Goal: Task Accomplishment & Management: Manage account settings

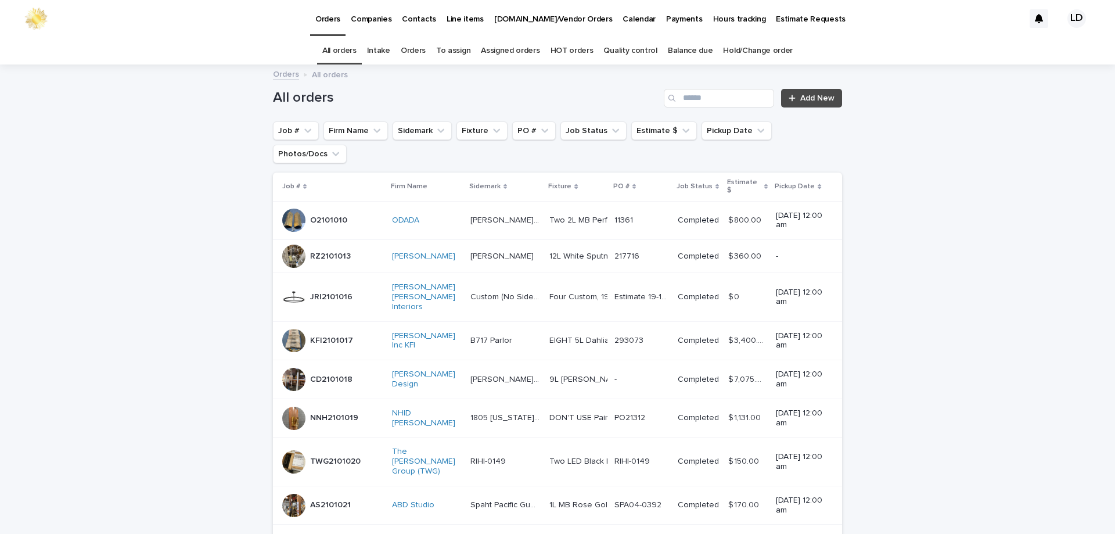
click at [416, 48] on link "Orders" at bounding box center [413, 50] width 25 height 27
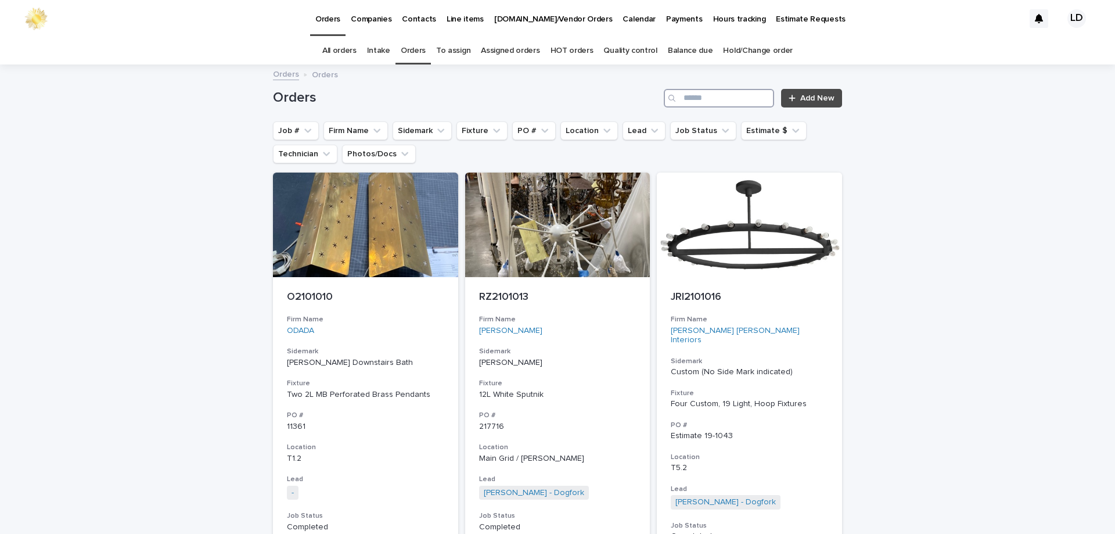
click at [702, 103] on input "Search" at bounding box center [719, 98] width 110 height 19
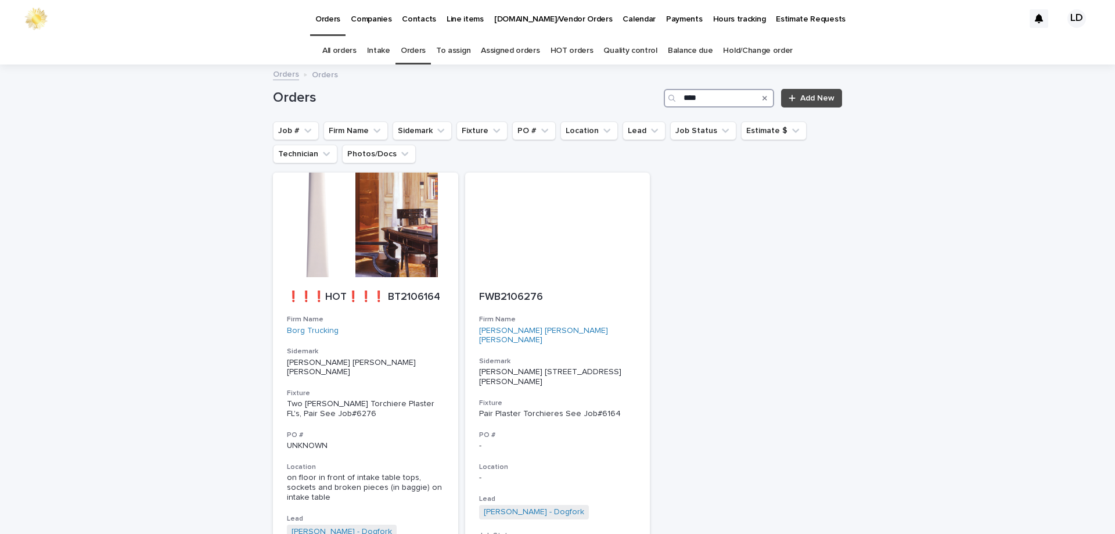
drag, startPoint x: 708, startPoint y: 99, endPoint x: 672, endPoint y: 98, distance: 35.4
click at [672, 98] on div "****" at bounding box center [719, 98] width 110 height 19
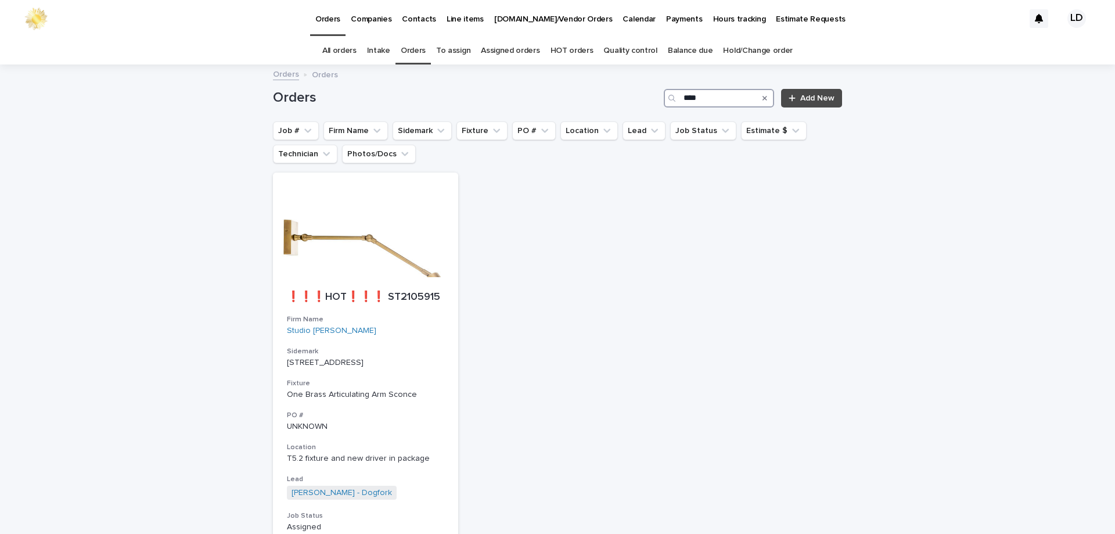
scroll to position [58, 0]
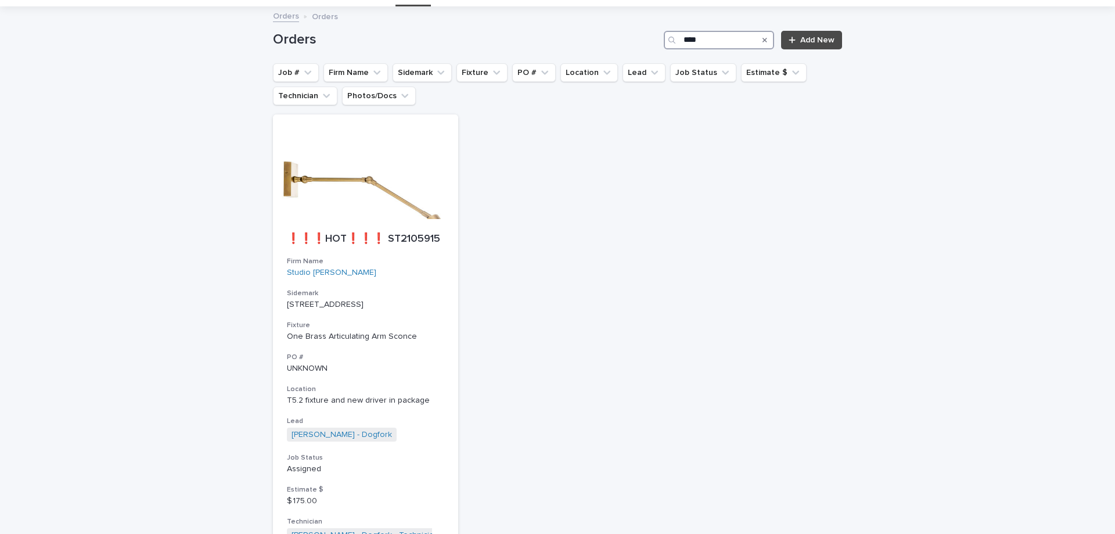
drag, startPoint x: 701, startPoint y: 39, endPoint x: 678, endPoint y: 41, distance: 22.7
click at [678, 41] on div "****" at bounding box center [719, 40] width 110 height 19
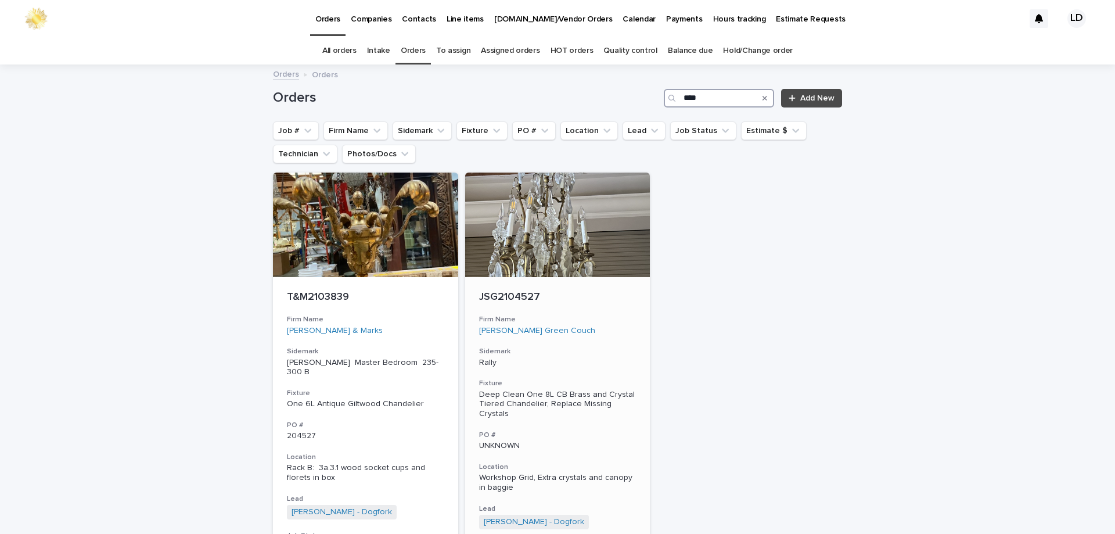
type input "****"
click at [592, 381] on h3 "Fixture" at bounding box center [557, 383] width 157 height 9
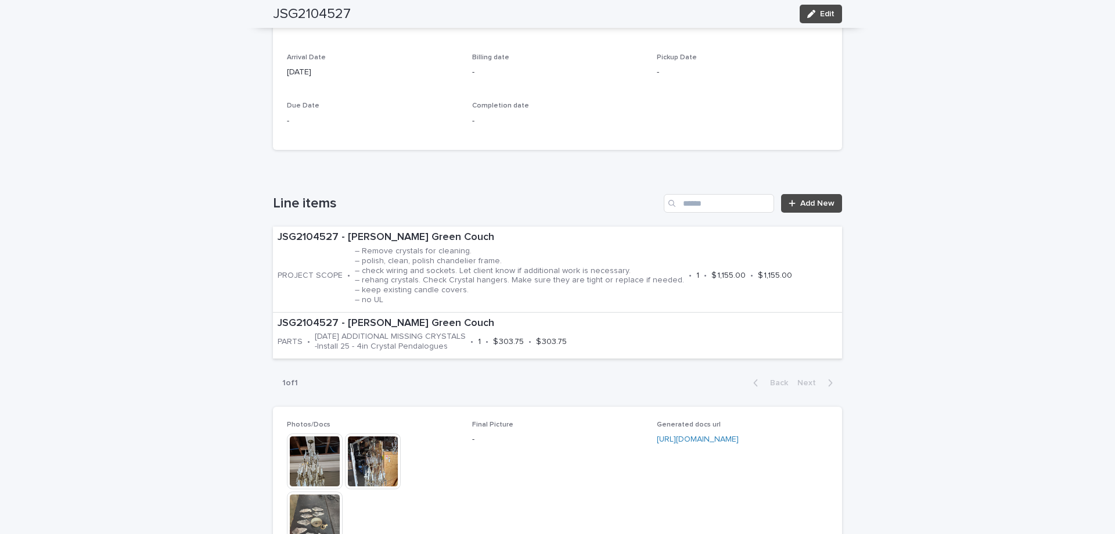
scroll to position [639, 0]
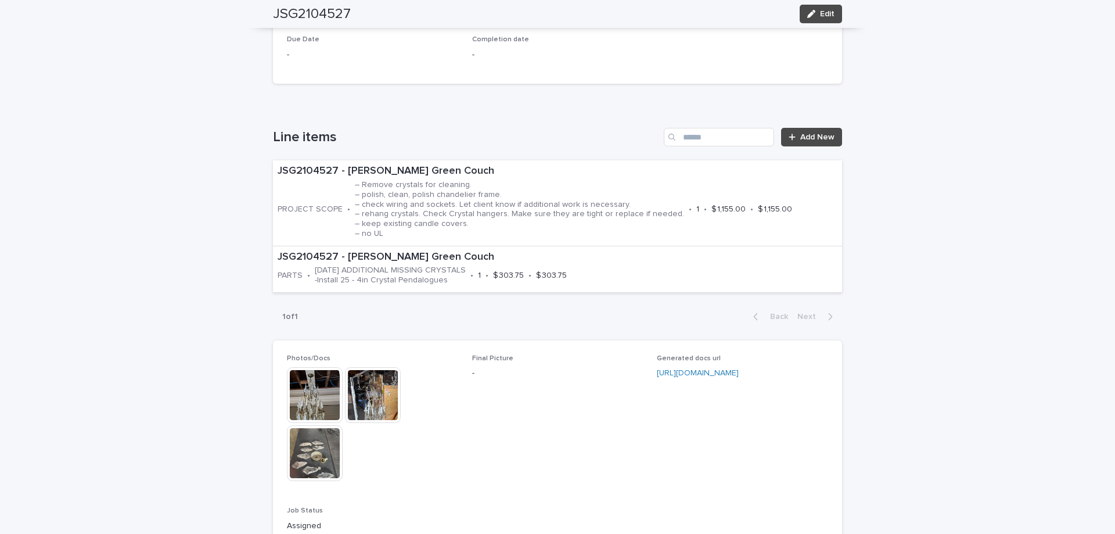
click at [307, 389] on img at bounding box center [315, 395] width 56 height 56
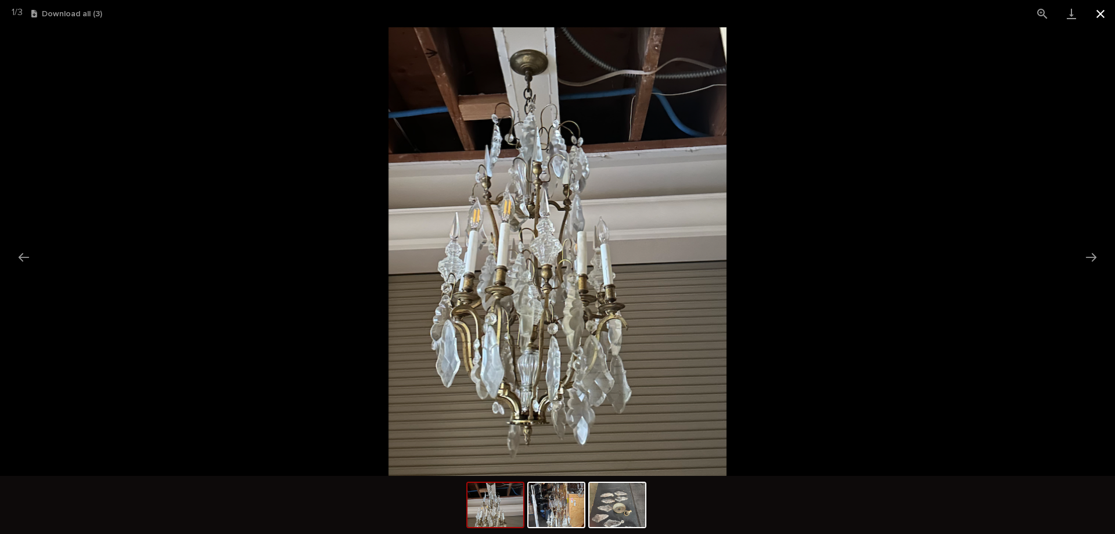
drag, startPoint x: 1096, startPoint y: 12, endPoint x: 977, endPoint y: 124, distance: 162.7
click at [1096, 12] on button "Close gallery" at bounding box center [1100, 13] width 29 height 27
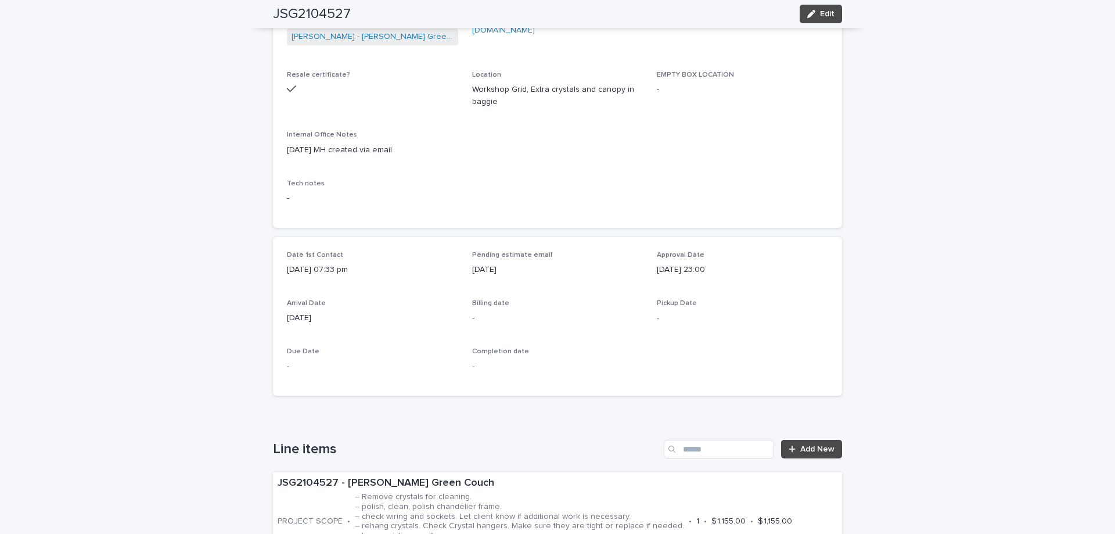
scroll to position [0, 0]
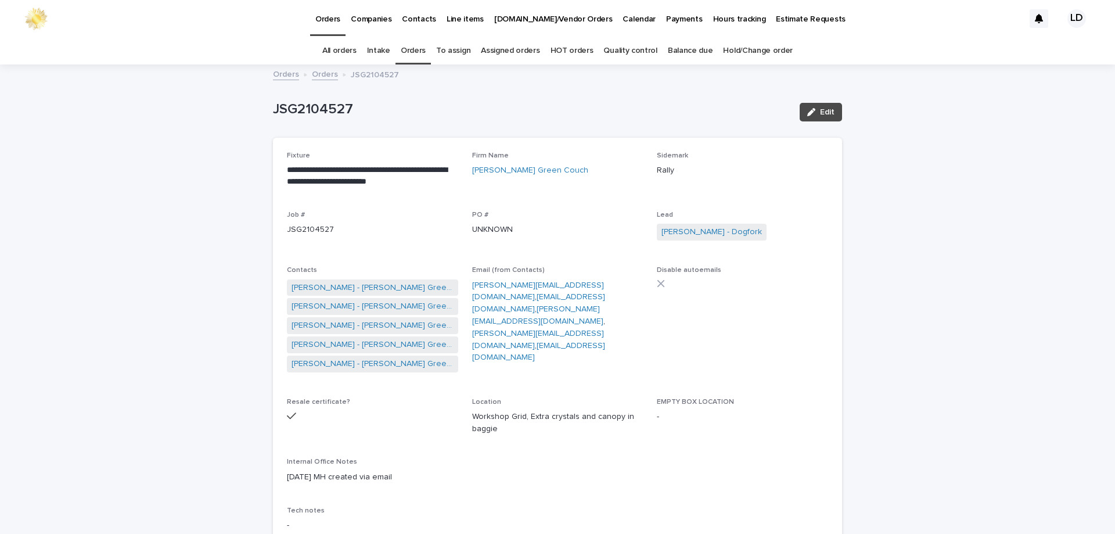
click at [419, 46] on link "Orders" at bounding box center [413, 50] width 25 height 27
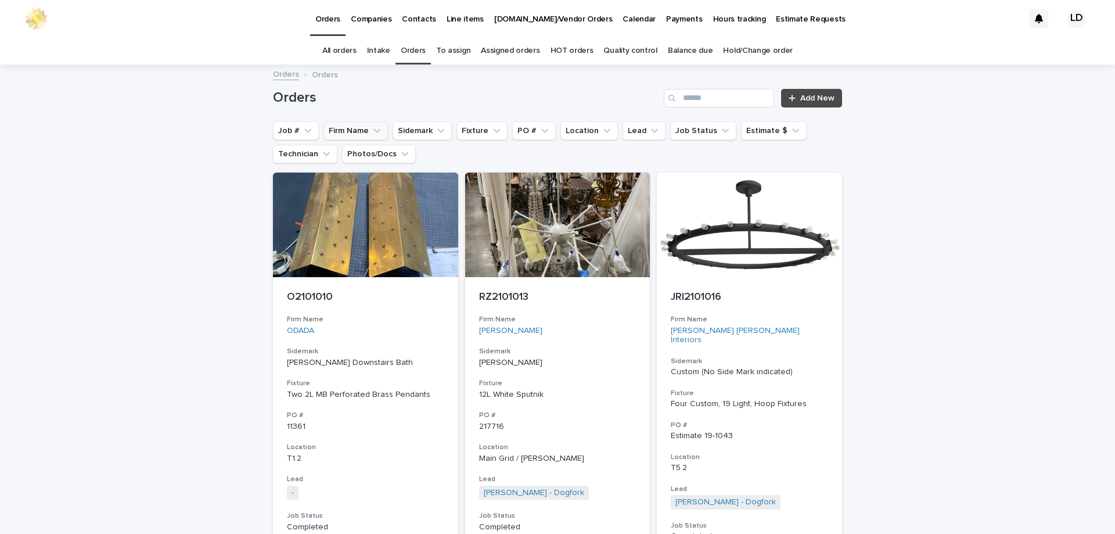
click at [348, 131] on button "Firm Name" at bounding box center [355, 130] width 64 height 19
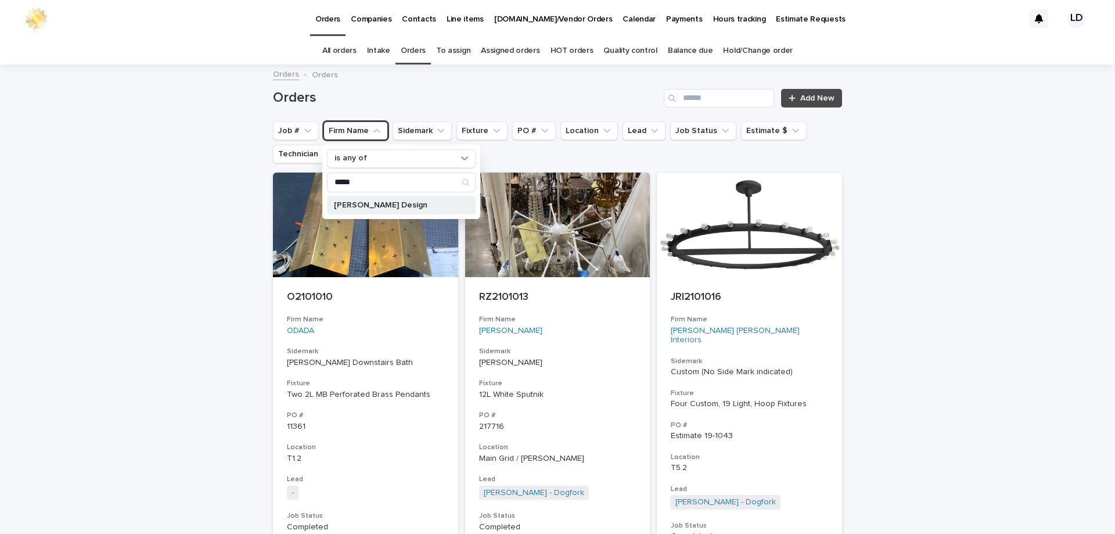
type input "*****"
click at [384, 198] on div "Savelle Marcs Design" at bounding box center [401, 205] width 149 height 19
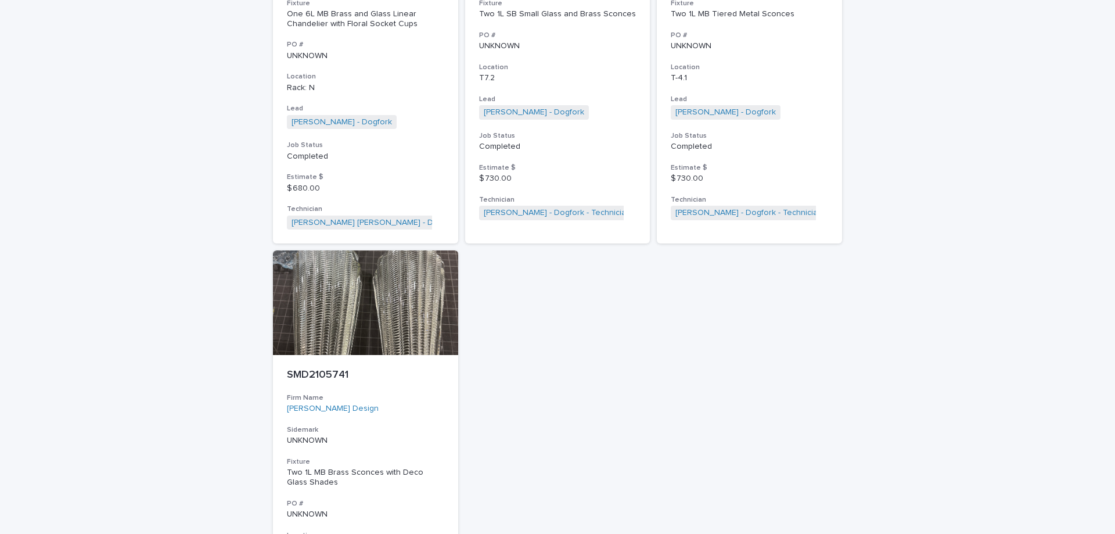
scroll to position [1533, 0]
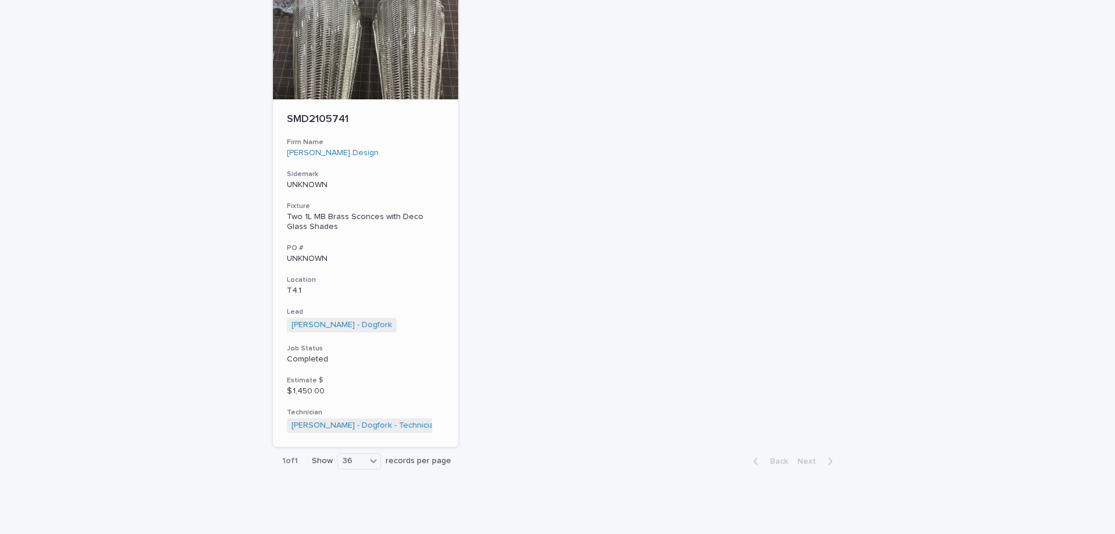
click at [402, 150] on div "Savelle Marcs Design" at bounding box center [365, 153] width 157 height 10
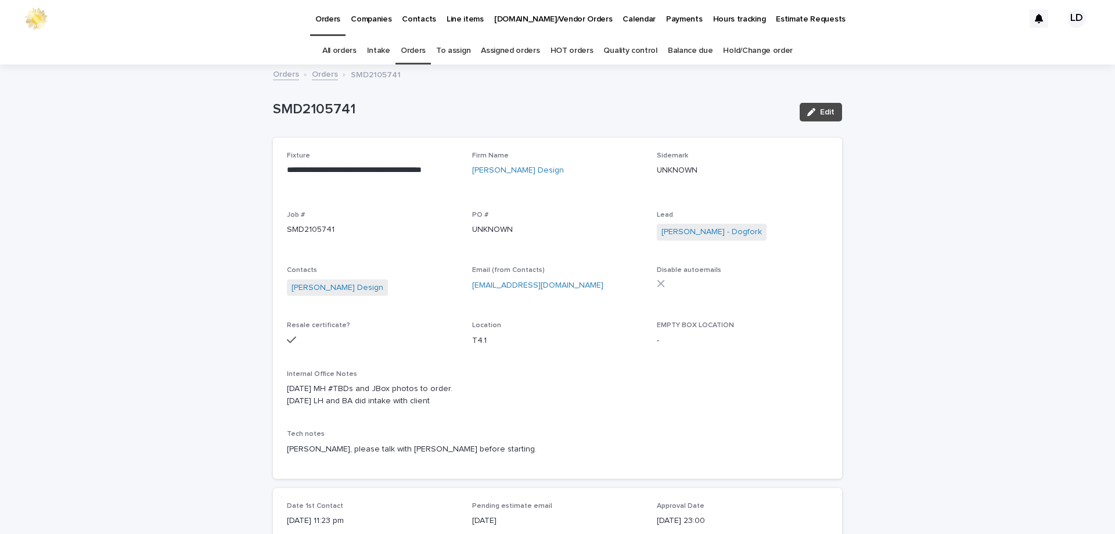
click at [318, 75] on link "Orders" at bounding box center [325, 73] width 26 height 13
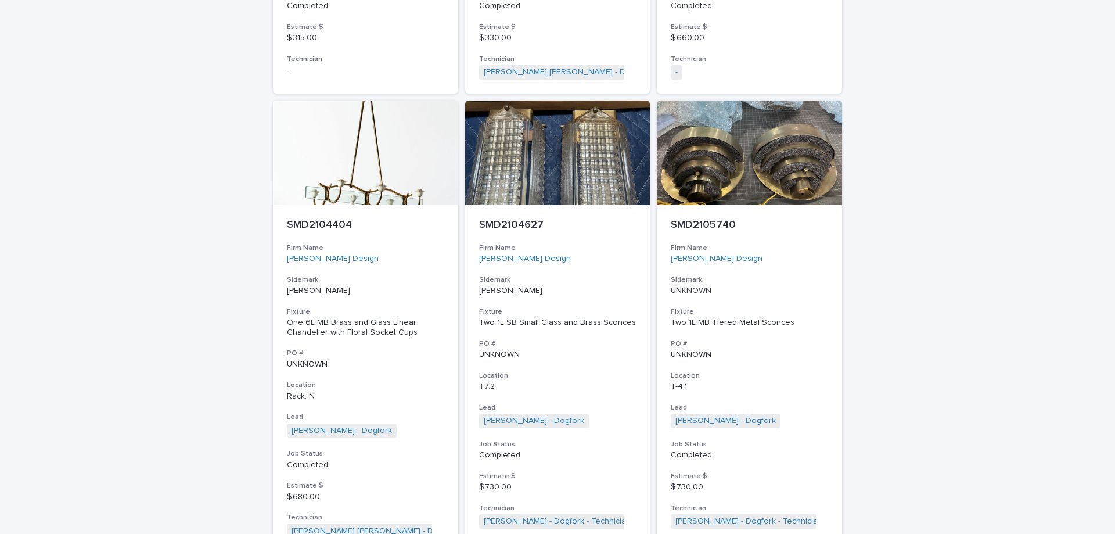
scroll to position [1198, 0]
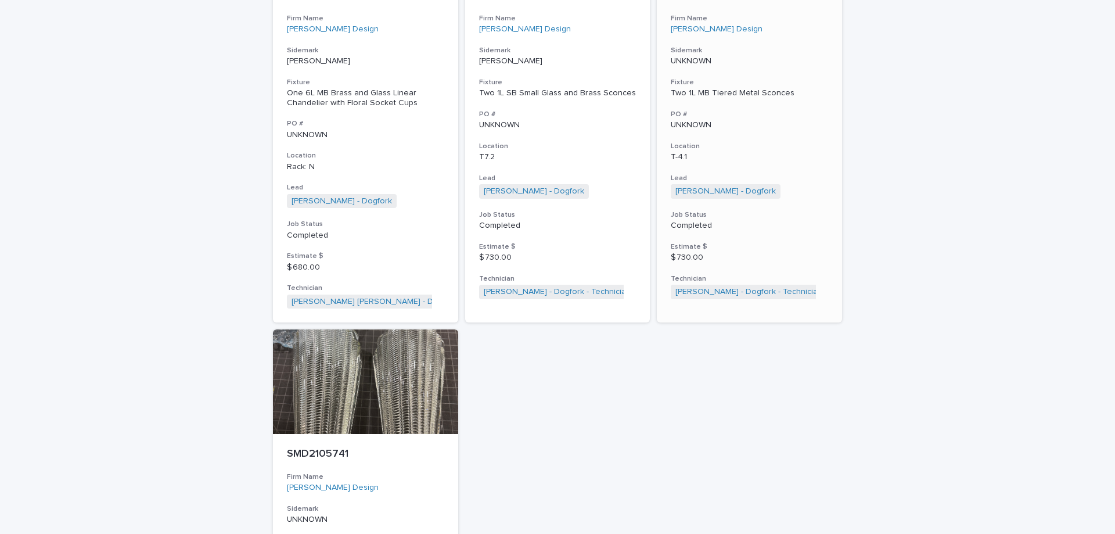
click at [806, 153] on p "T-4.1" at bounding box center [749, 157] width 157 height 10
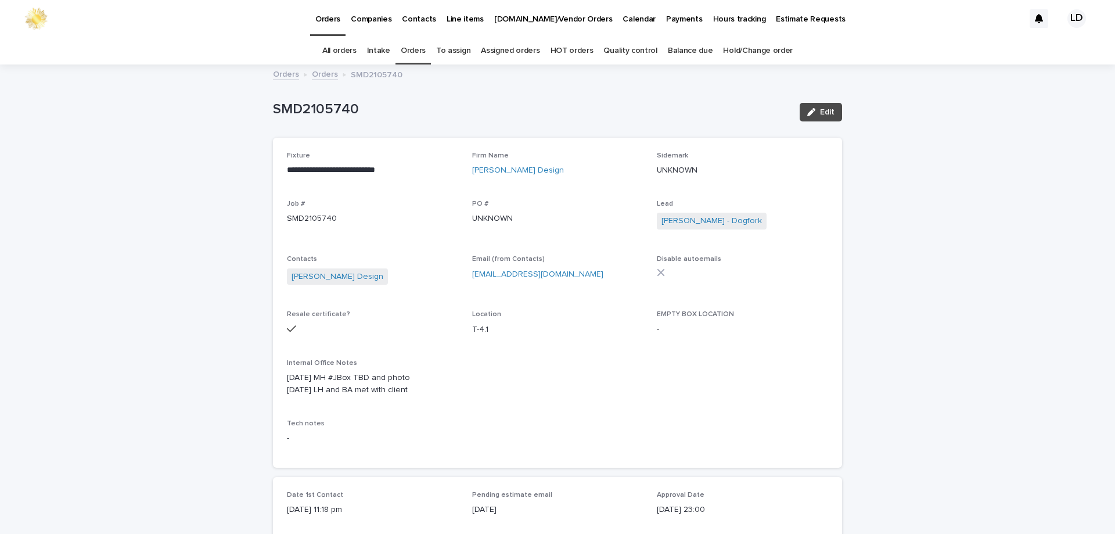
click at [314, 71] on link "Orders" at bounding box center [325, 73] width 26 height 13
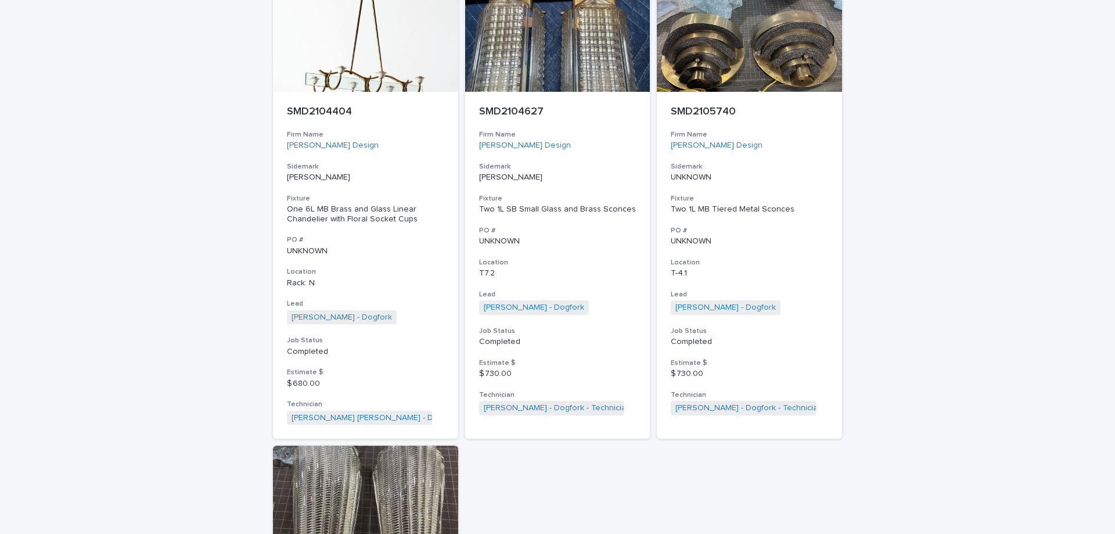
scroll to position [1373, 0]
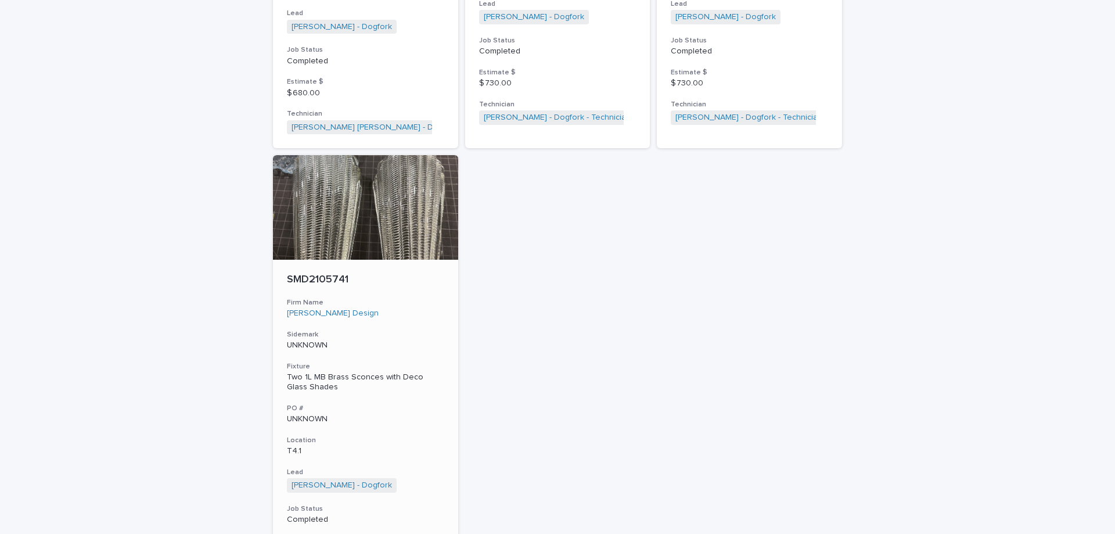
click at [412, 341] on p "UNKNOWN" at bounding box center [365, 345] width 157 height 10
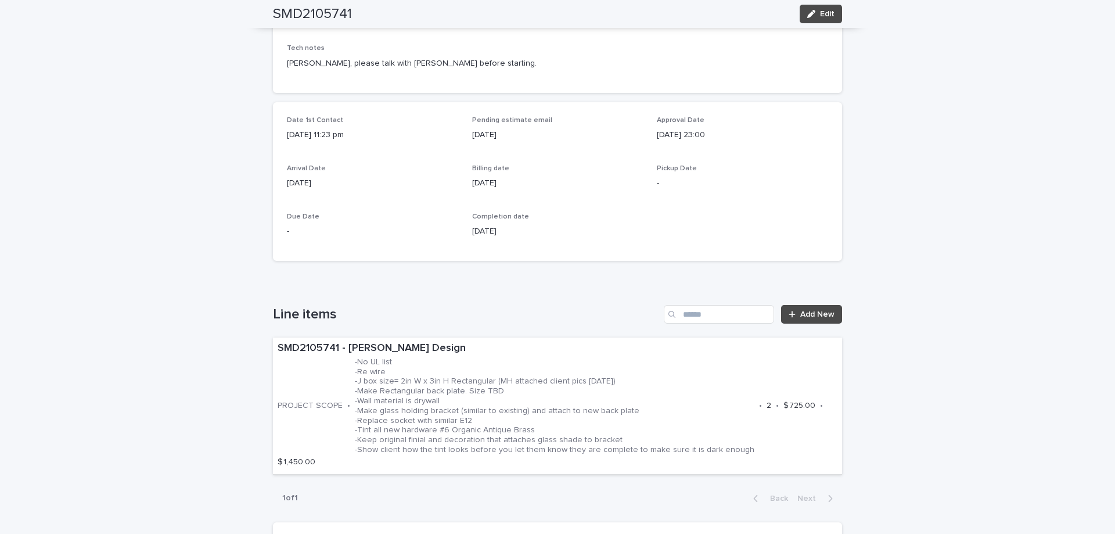
scroll to position [37, 0]
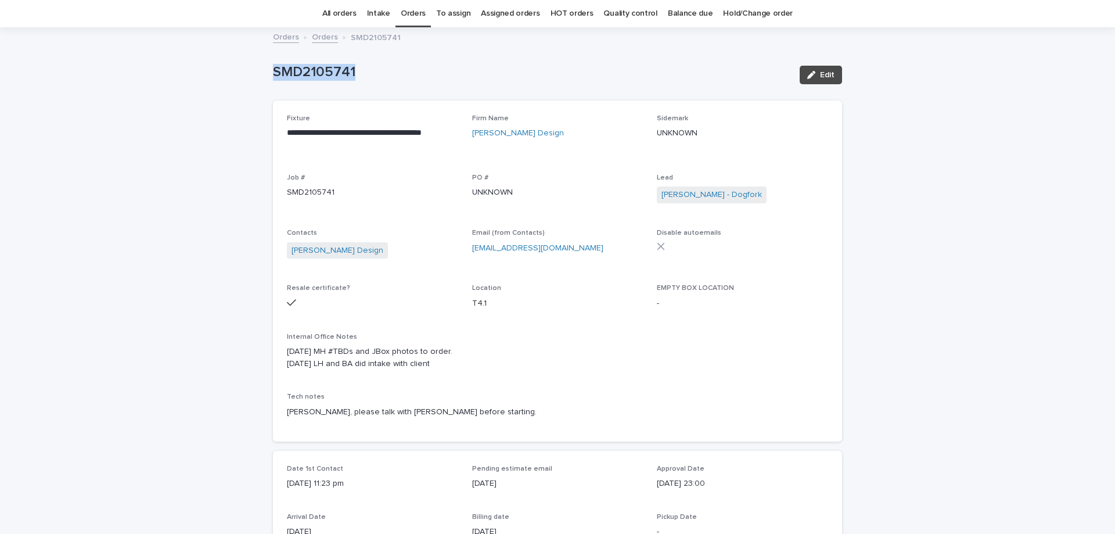
drag, startPoint x: 368, startPoint y: 81, endPoint x: 228, endPoint y: 55, distance: 141.8
copy p "SMD2105741"
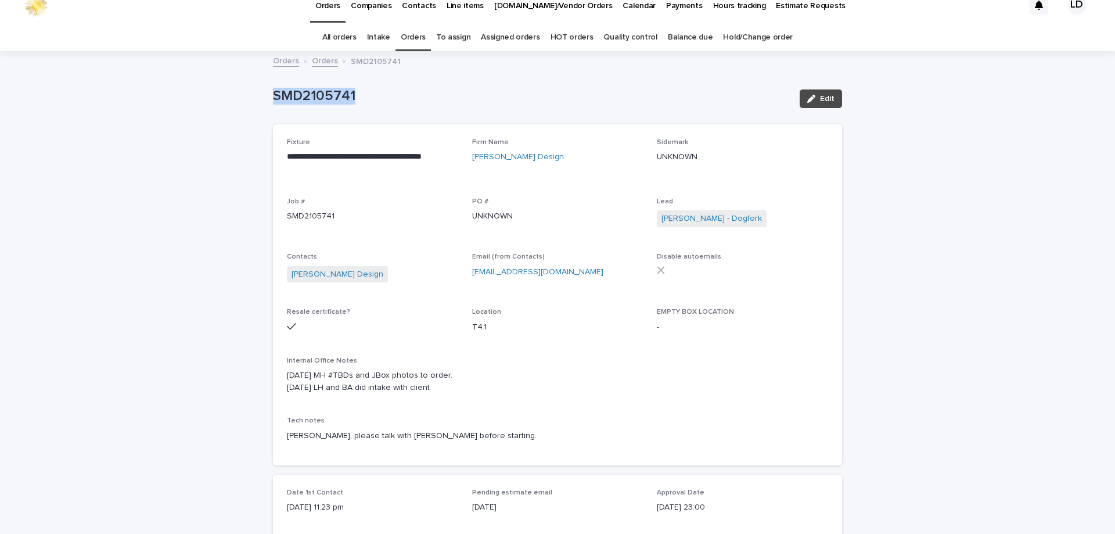
scroll to position [0, 0]
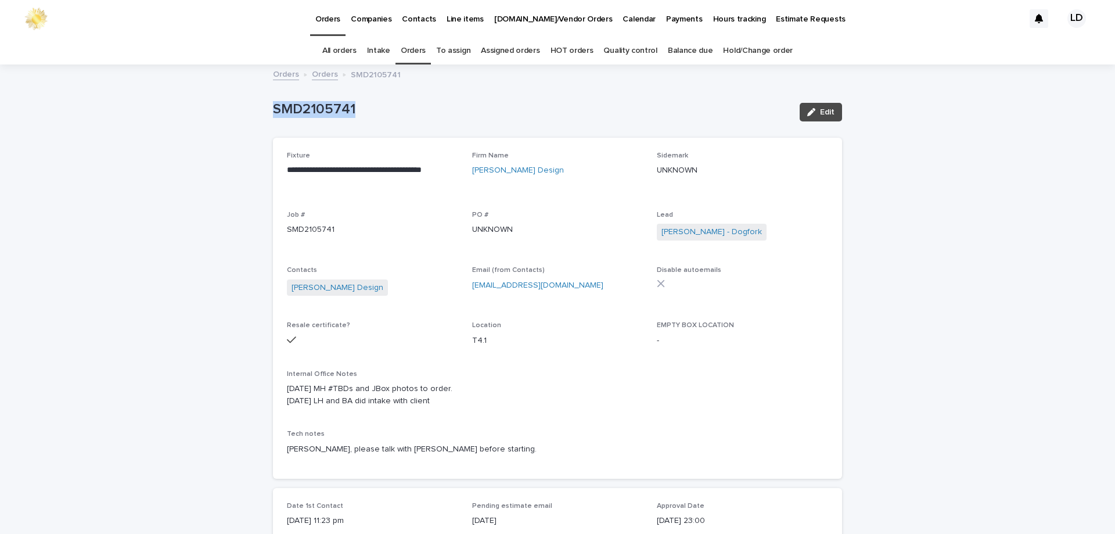
click at [408, 50] on link "Orders" at bounding box center [413, 50] width 25 height 27
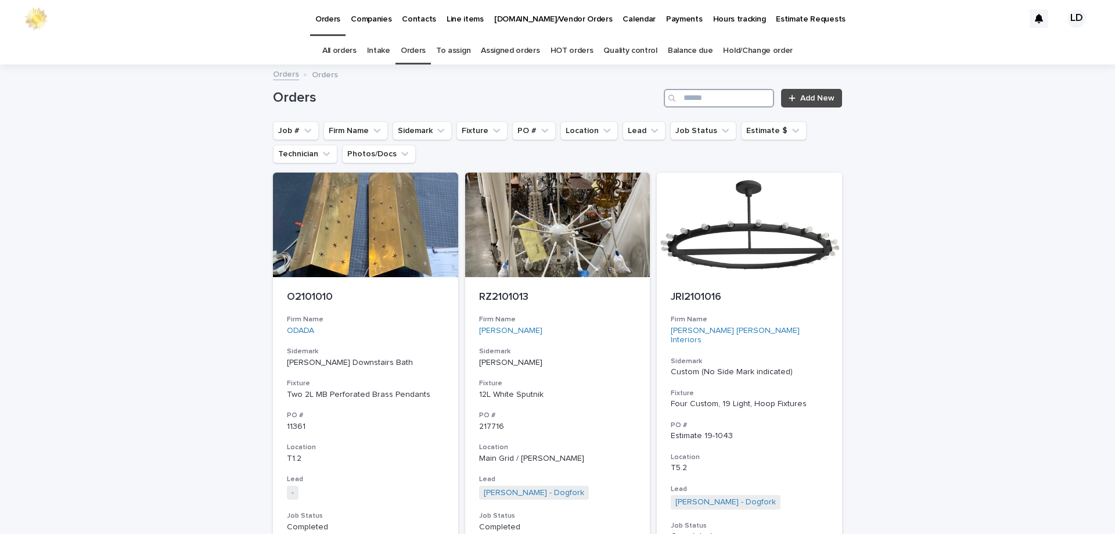
click at [703, 100] on input "Search" at bounding box center [719, 98] width 110 height 19
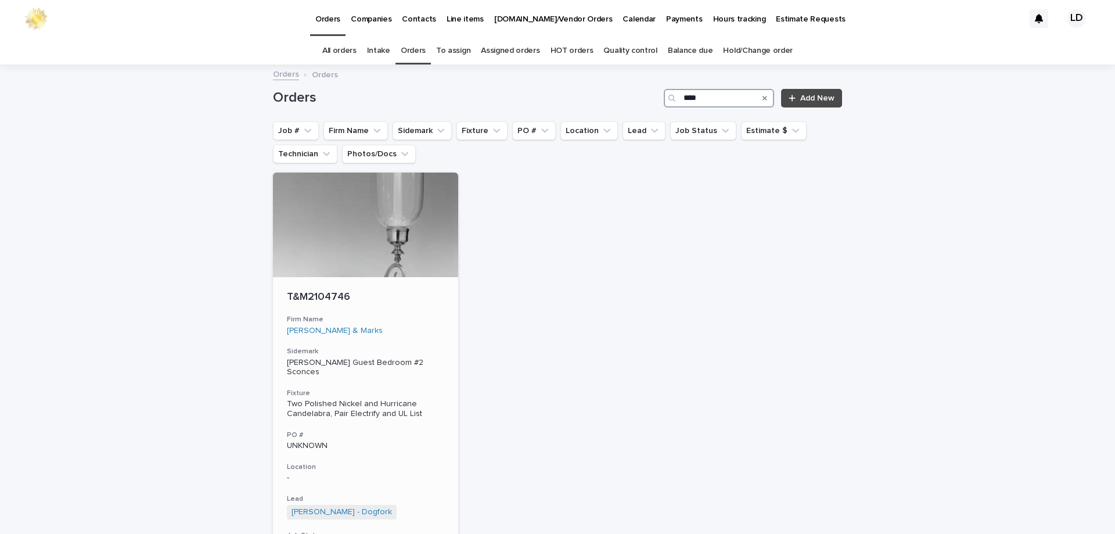
type input "****"
click at [417, 332] on div "[PERSON_NAME] & Marks" at bounding box center [365, 331] width 157 height 10
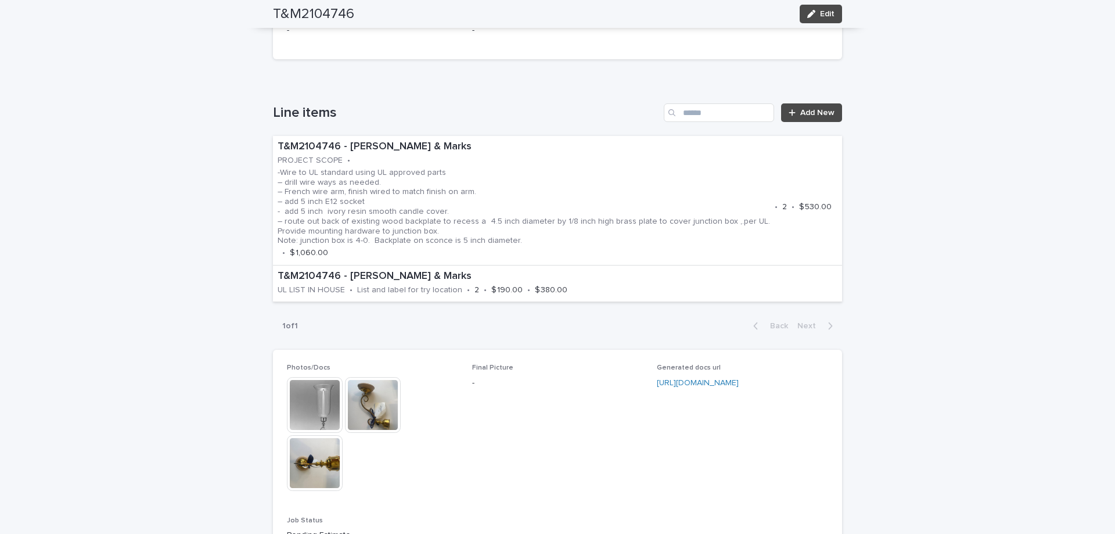
scroll to position [639, 0]
click at [308, 391] on img at bounding box center [315, 404] width 56 height 56
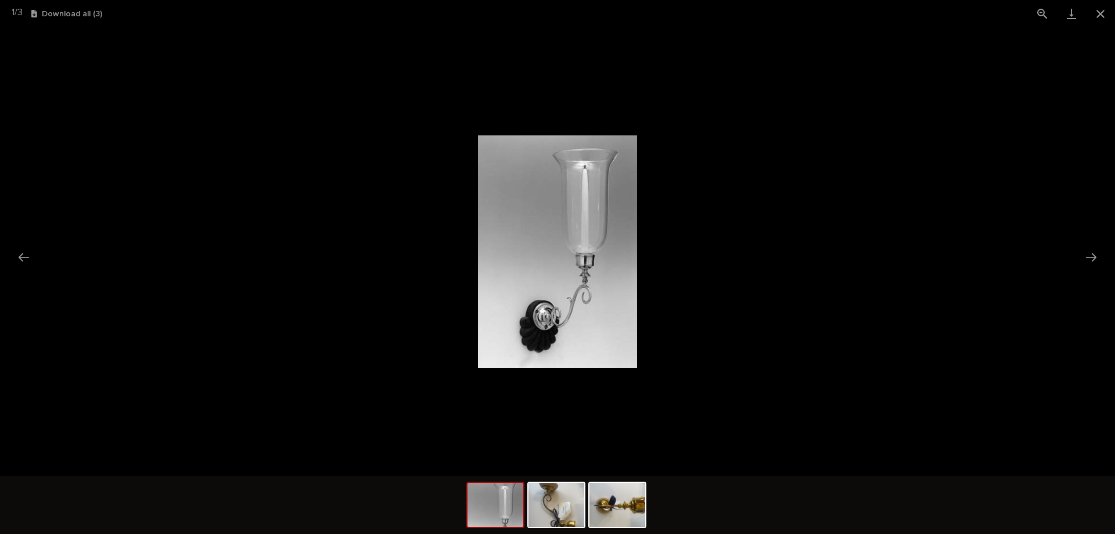
scroll to position [0, 0]
click at [550, 507] on img at bounding box center [556, 504] width 56 height 44
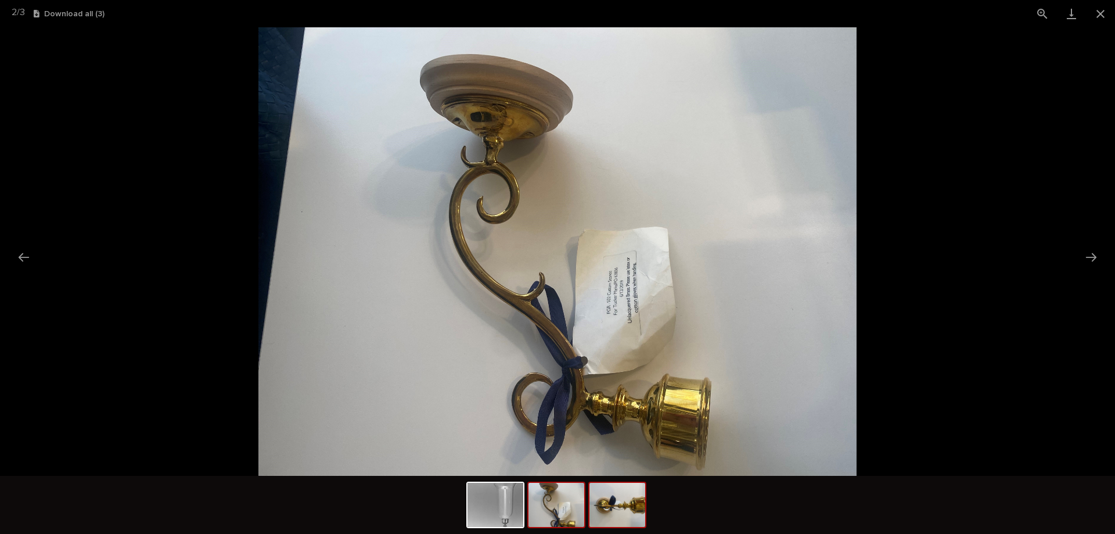
click at [621, 519] on img at bounding box center [617, 504] width 56 height 44
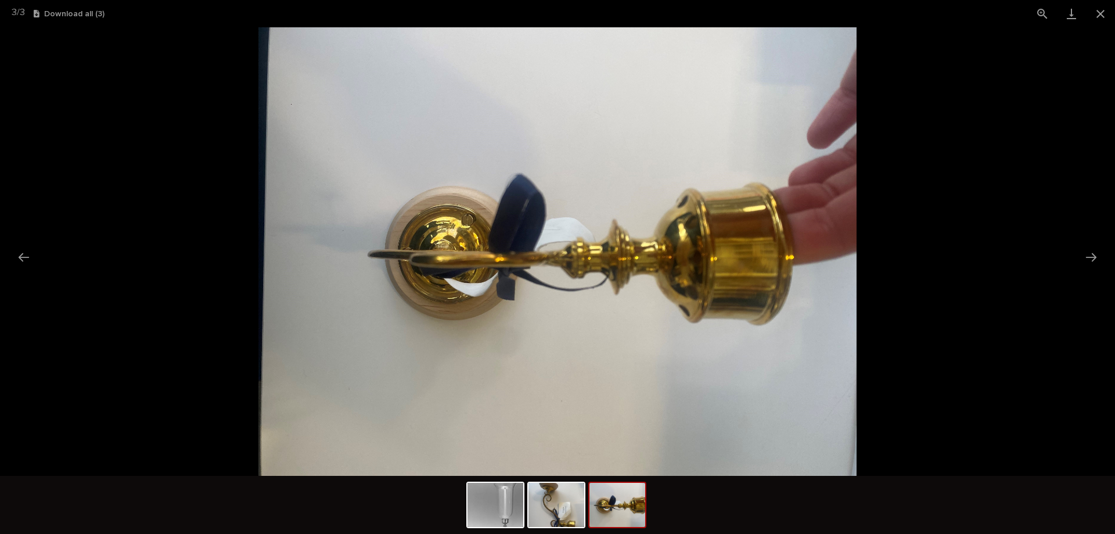
drag, startPoint x: 1094, startPoint y: 244, endPoint x: 1088, endPoint y: 260, distance: 16.4
click at [1094, 245] on picture at bounding box center [557, 251] width 1115 height 448
click at [1089, 259] on button "Next slide" at bounding box center [1091, 257] width 24 height 23
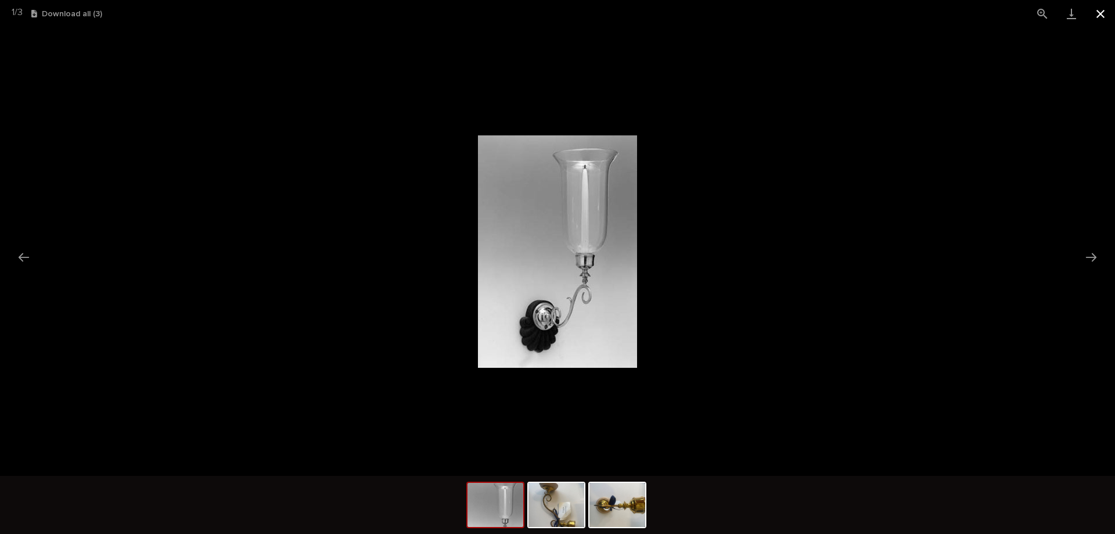
click at [1097, 16] on button "Close gallery" at bounding box center [1100, 13] width 29 height 27
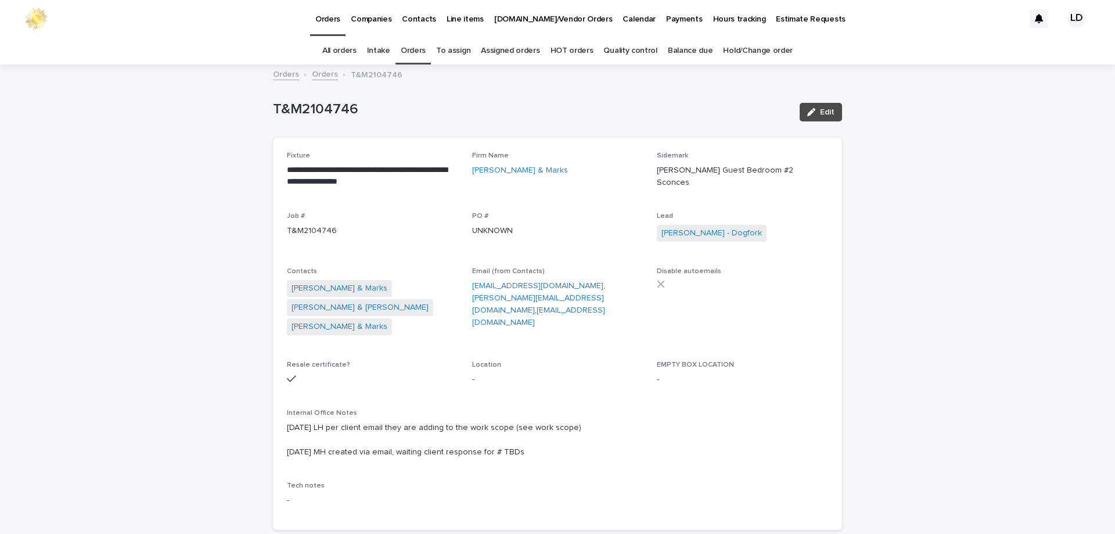
click at [412, 49] on link "Orders" at bounding box center [413, 50] width 25 height 27
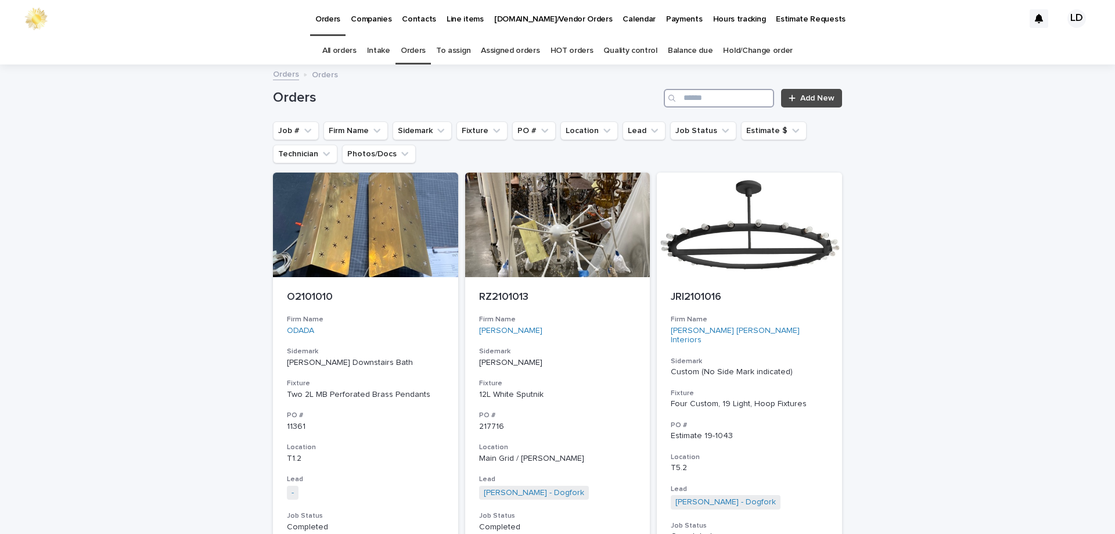
click at [689, 103] on input "Search" at bounding box center [719, 98] width 110 height 19
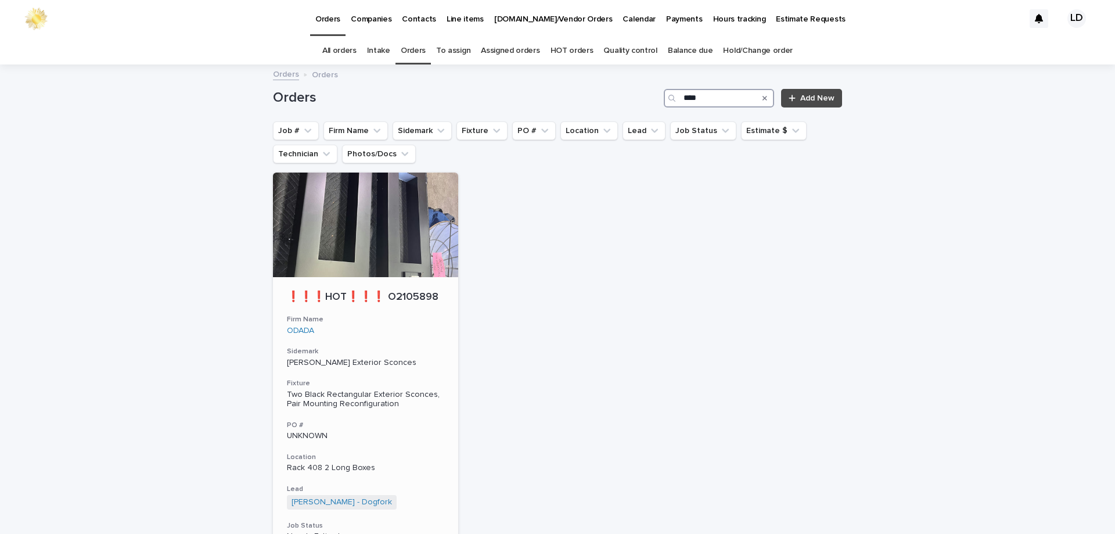
type input "****"
click at [430, 319] on h3 "Firm Name" at bounding box center [365, 319] width 157 height 9
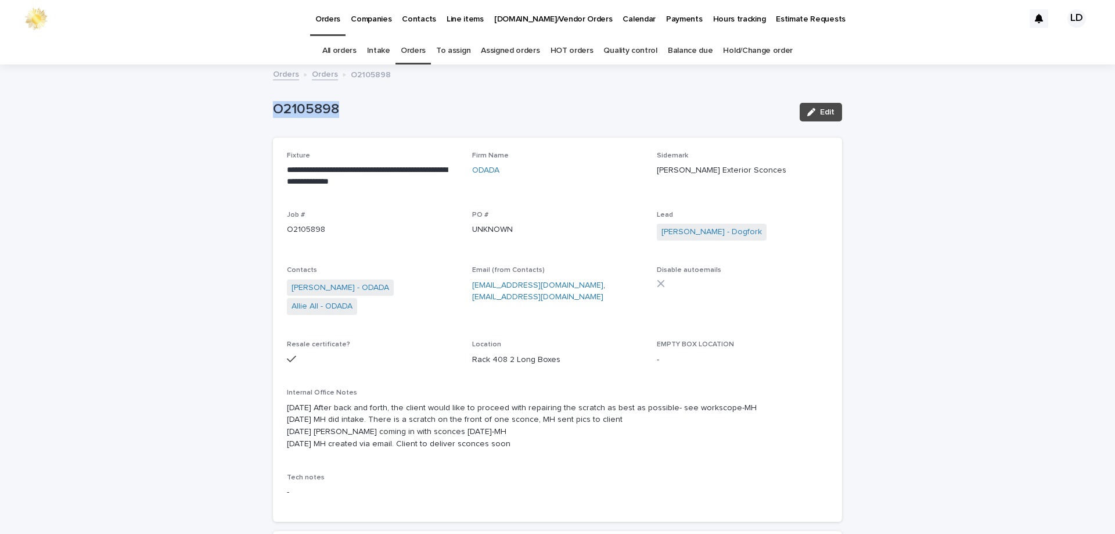
drag, startPoint x: 346, startPoint y: 110, endPoint x: 240, endPoint y: 108, distance: 106.3
copy p "O2105898"
click at [824, 114] on span "Edit" at bounding box center [827, 112] width 15 height 8
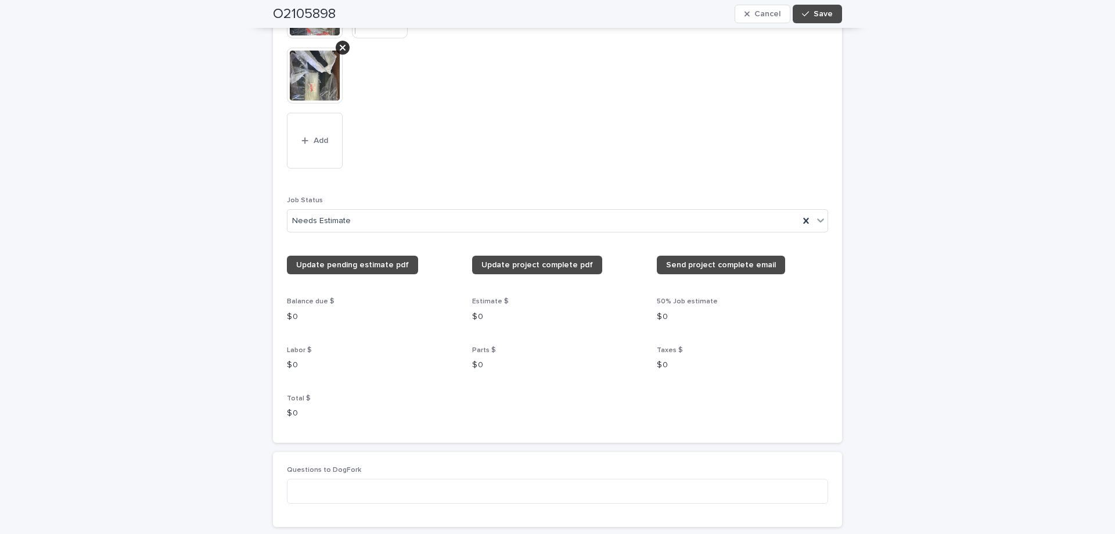
scroll to position [1510, 0]
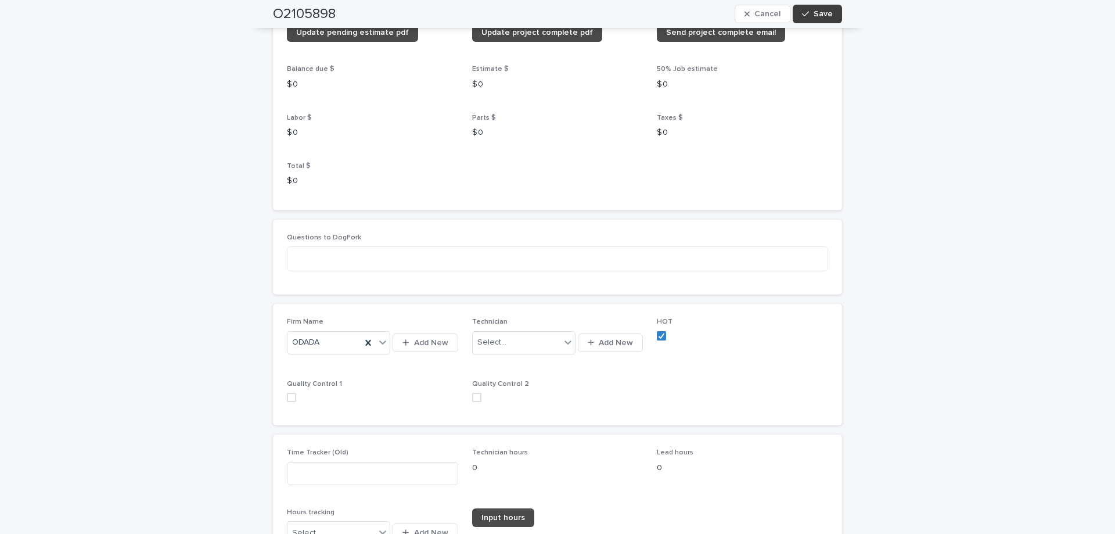
click at [826, 19] on button "Save" at bounding box center [817, 14] width 49 height 19
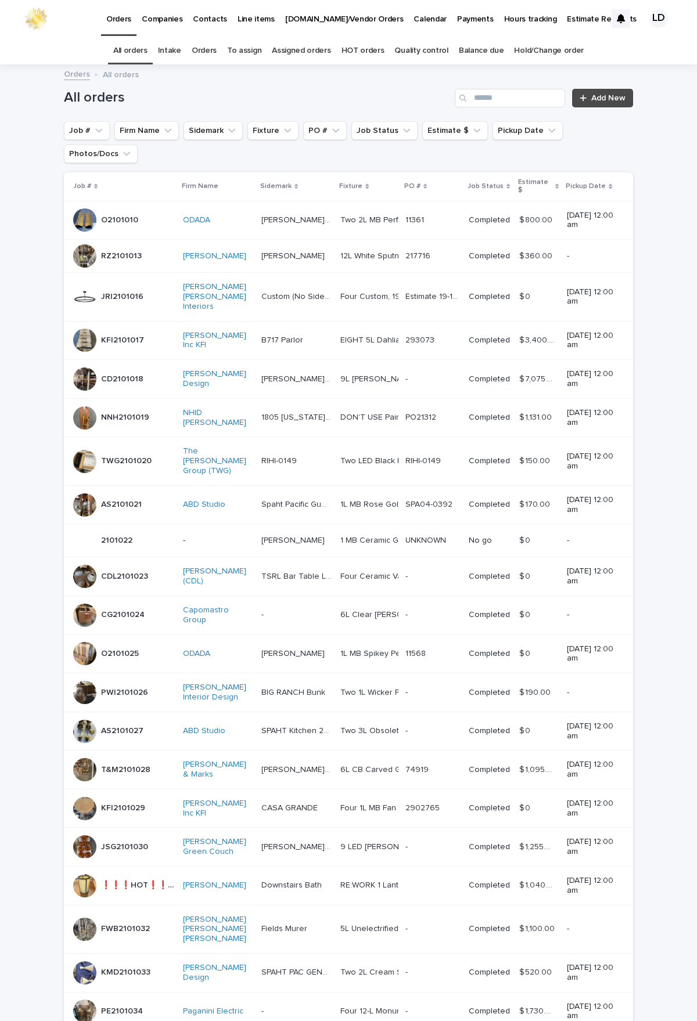
click at [214, 51] on link "Orders" at bounding box center [204, 50] width 25 height 27
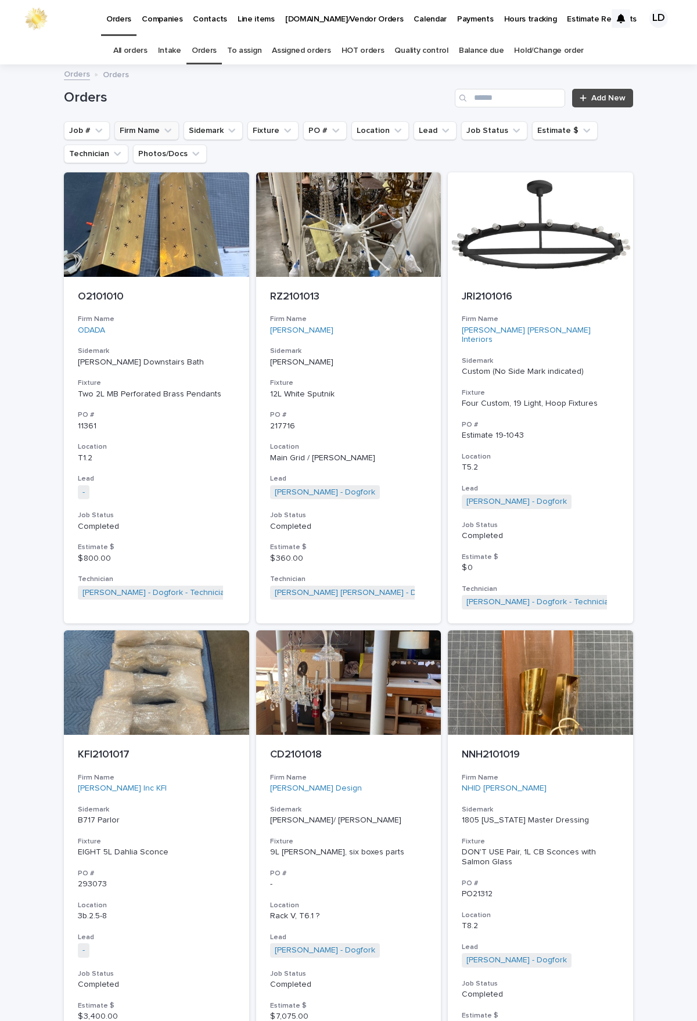
click at [155, 135] on button "Firm Name" at bounding box center [146, 130] width 64 height 19
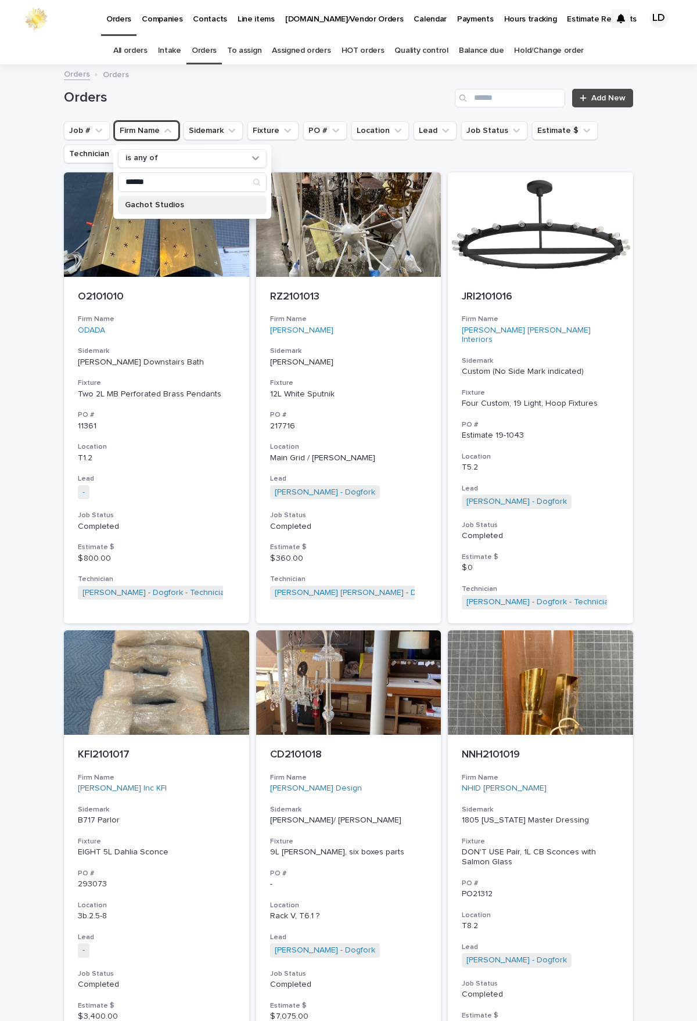
type input "******"
click at [161, 207] on p "Gachot Studios" at bounding box center [186, 205] width 123 height 8
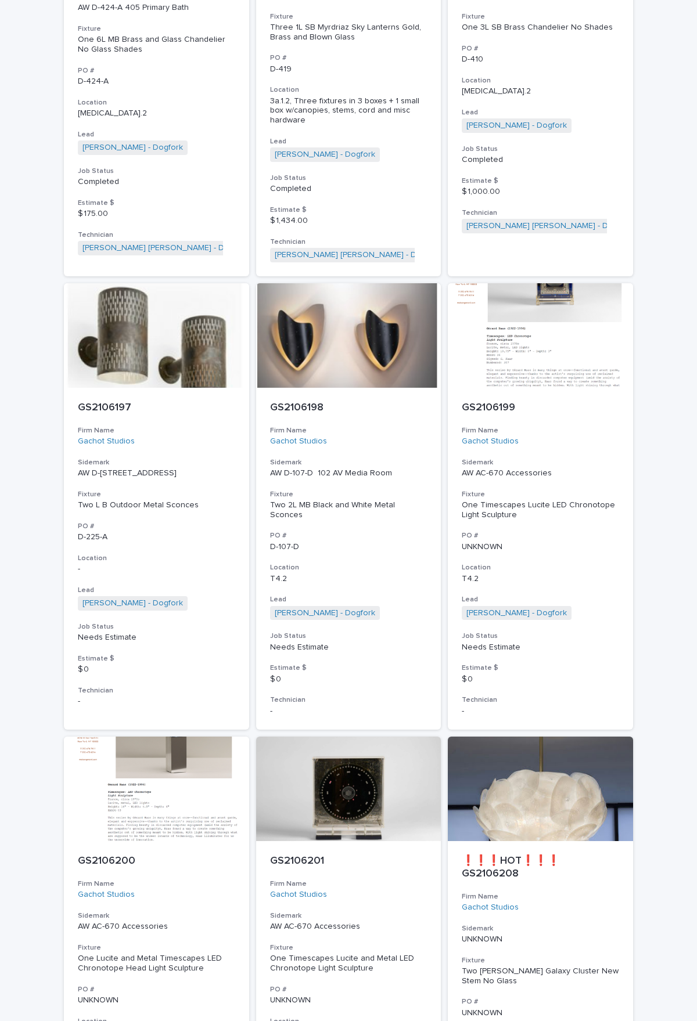
scroll to position [1800, 0]
